Goal: Information Seeking & Learning: Learn about a topic

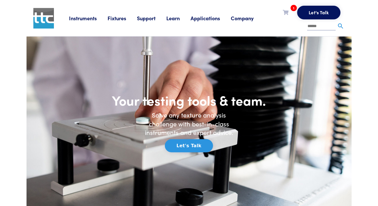
click at [124, 17] on link "Fixtures" at bounding box center [122, 18] width 29 height 7
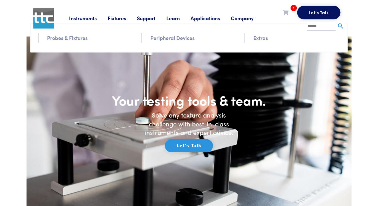
click at [159, 40] on link "Peripheral Devices" at bounding box center [172, 38] width 44 height 8
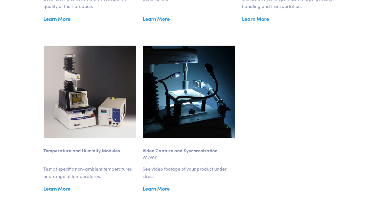
scroll to position [742, 0]
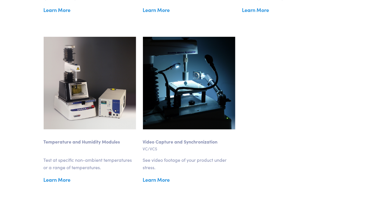
click at [64, 181] on link "Learn More" at bounding box center [90, 179] width 92 height 9
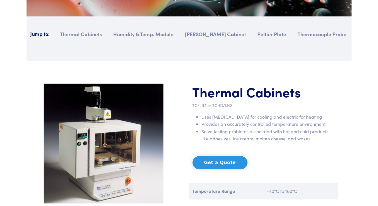
scroll to position [399, 0]
